Goal: Check status: Check status

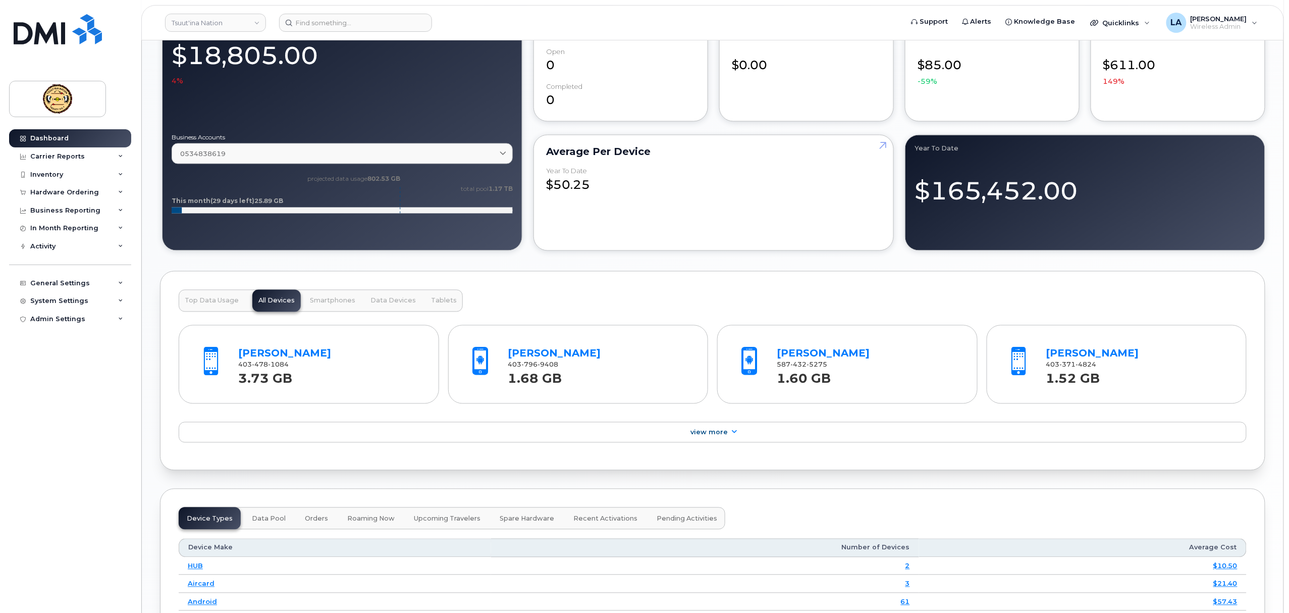
scroll to position [336, 0]
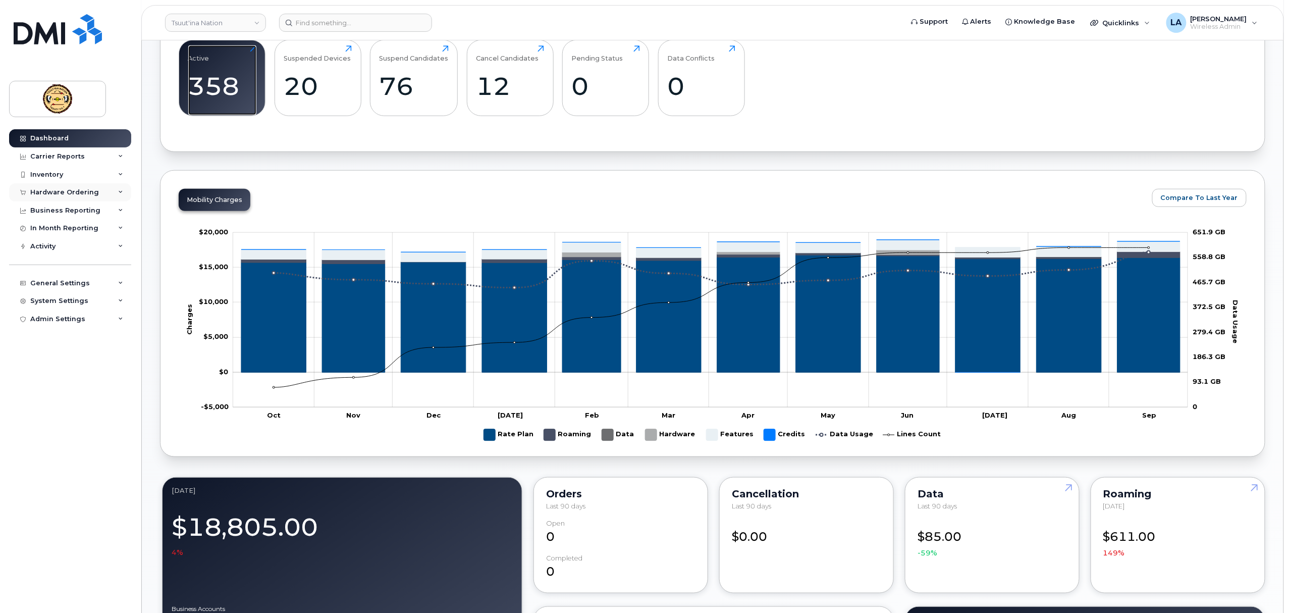
drag, startPoint x: 233, startPoint y: 93, endPoint x: 39, endPoint y: 193, distance: 217.4
click at [233, 93] on div "358" at bounding box center [222, 86] width 68 height 30
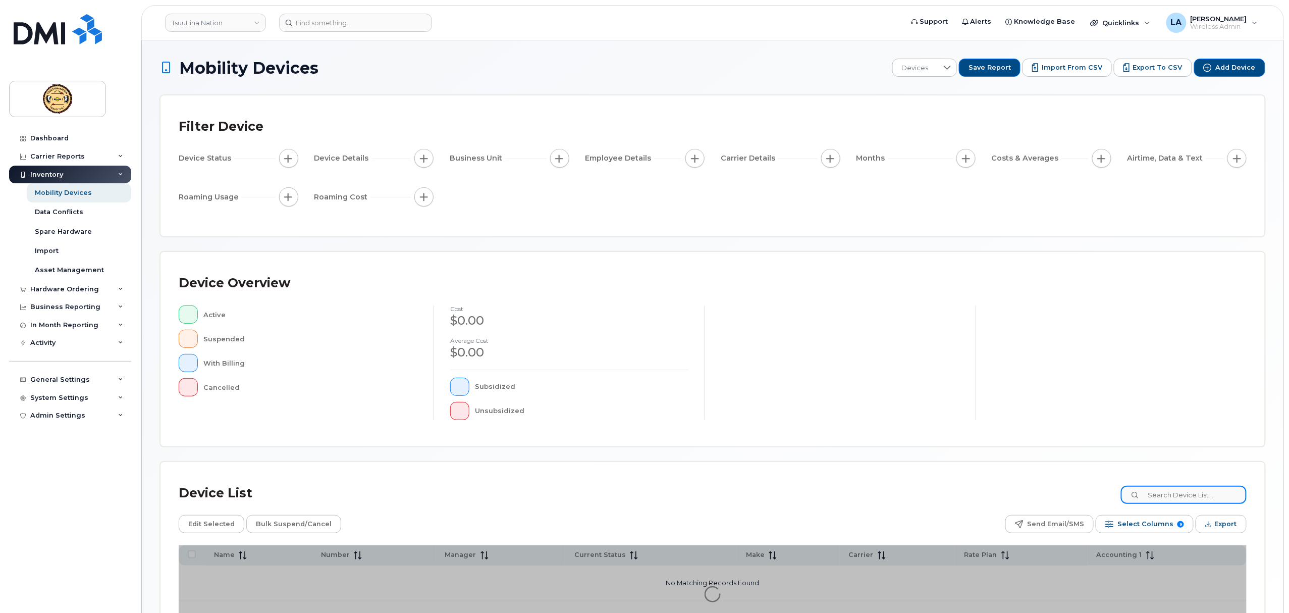
click at [1167, 493] on input at bounding box center [1184, 495] width 126 height 18
paste input "5878362715"
type input "5878362715"
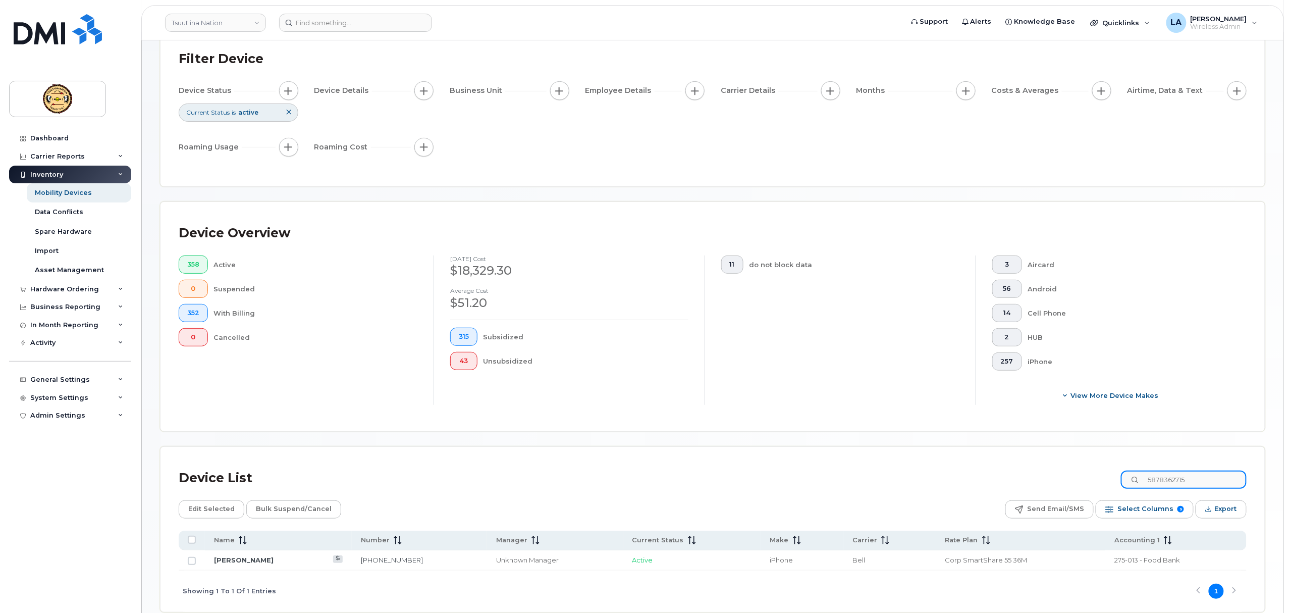
scroll to position [82, 0]
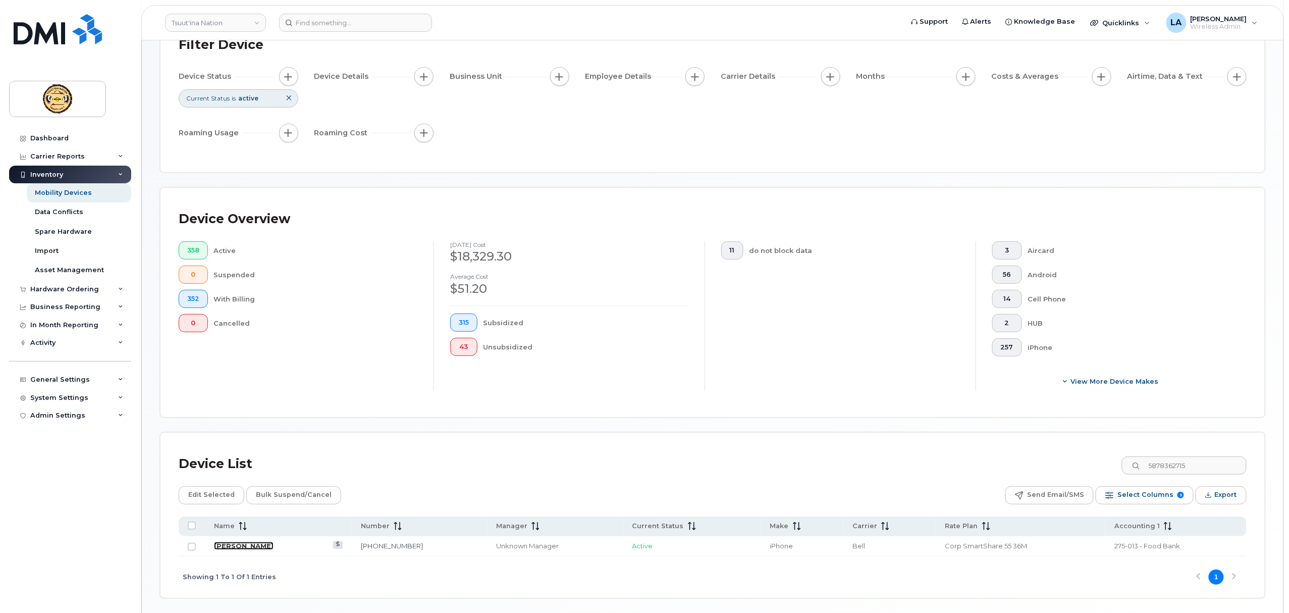
click at [254, 546] on link "[PERSON_NAME]" at bounding box center [244, 546] width 60 height 8
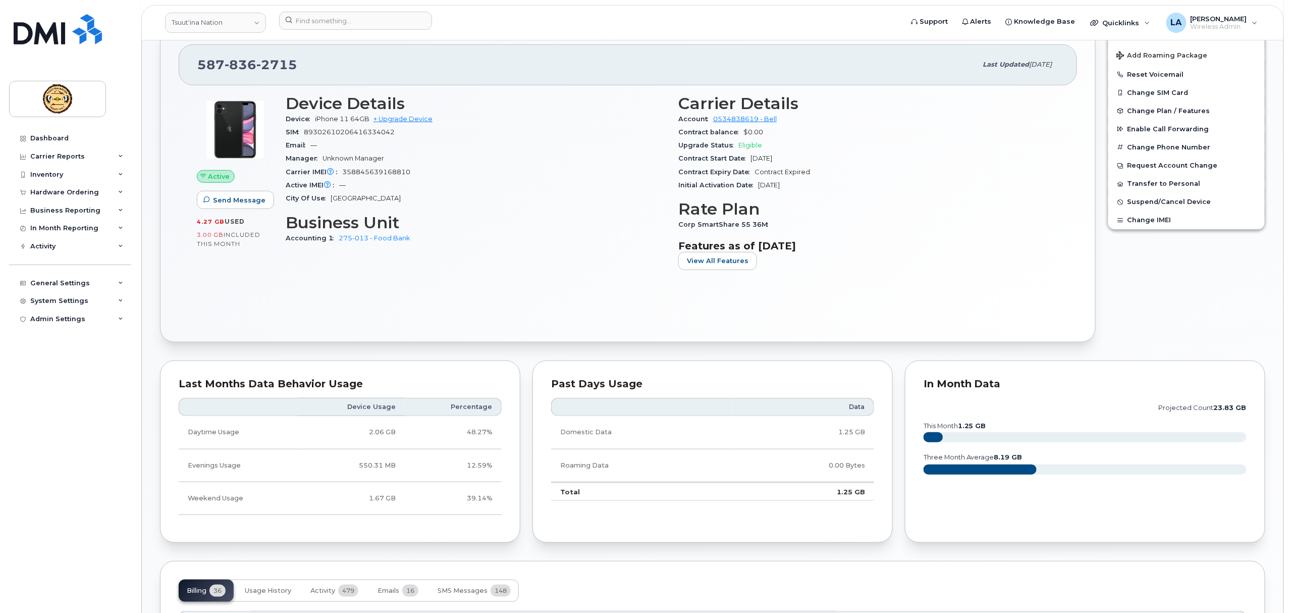
scroll to position [67, 0]
